Goal: Information Seeking & Learning: Find specific fact

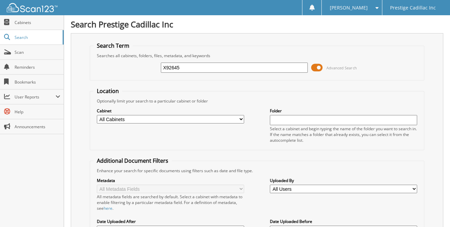
type input "X92645"
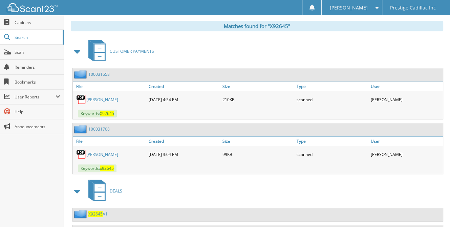
scroll to position [326, 0]
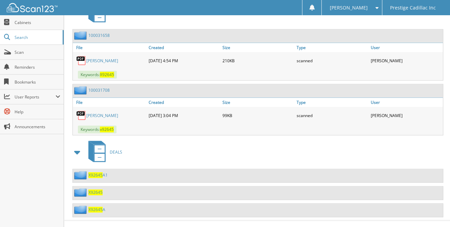
click at [92, 189] on span "X92645" at bounding box center [95, 192] width 14 height 6
